Goal: Find specific page/section: Find specific page/section

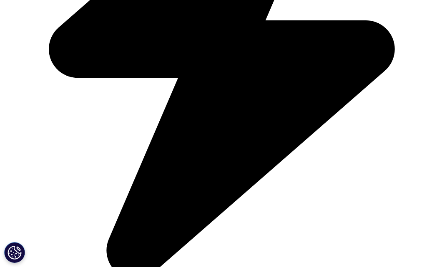
scroll to position [1631, 0]
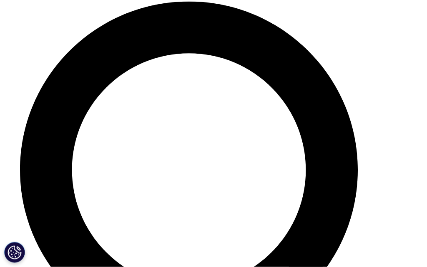
scroll to position [2349, 0]
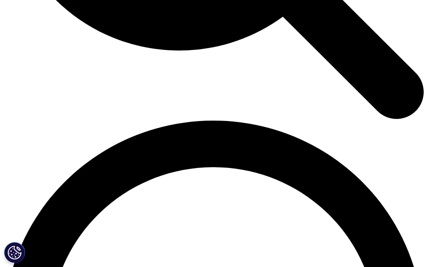
scroll to position [734, 0]
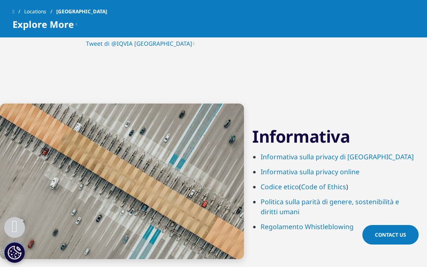
click at [390, 184] on li "Codice etico ( Code of Ethics )" at bounding box center [337, 189] width 154 height 15
click at [325, 182] on link "Code of Ethics" at bounding box center [323, 186] width 45 height 9
